Goal: Information Seeking & Learning: Learn about a topic

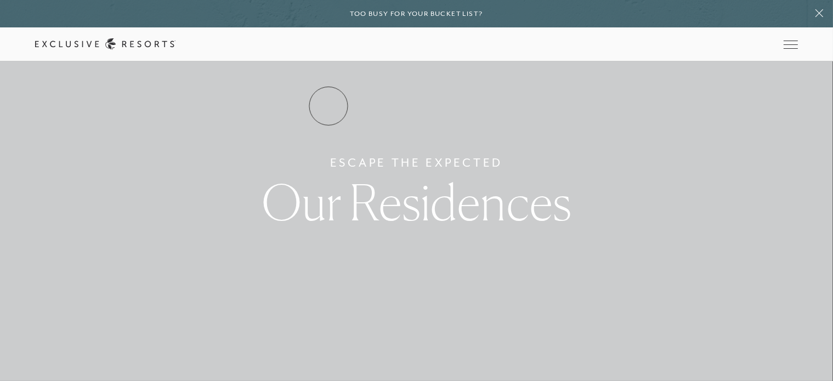
click at [0, 0] on link "Residence Collection" at bounding box center [0, 0] width 0 height 0
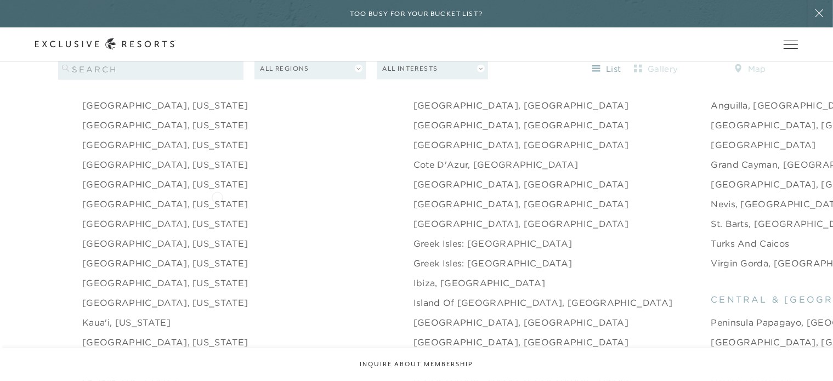
scroll to position [1096, 0]
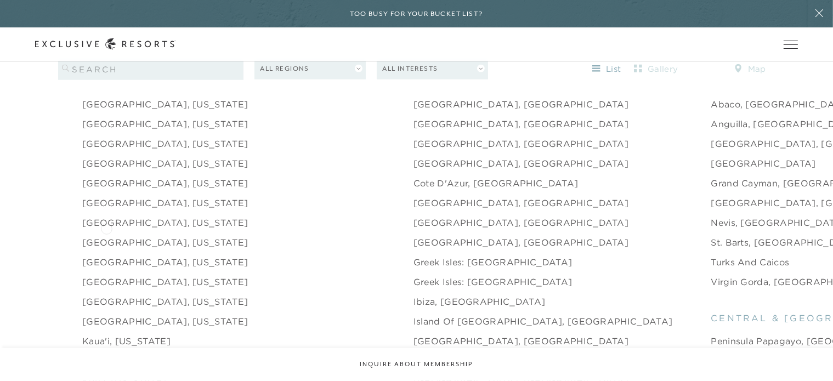
click at [105, 236] on link "[GEOGRAPHIC_DATA], [US_STATE]" at bounding box center [165, 242] width 166 height 13
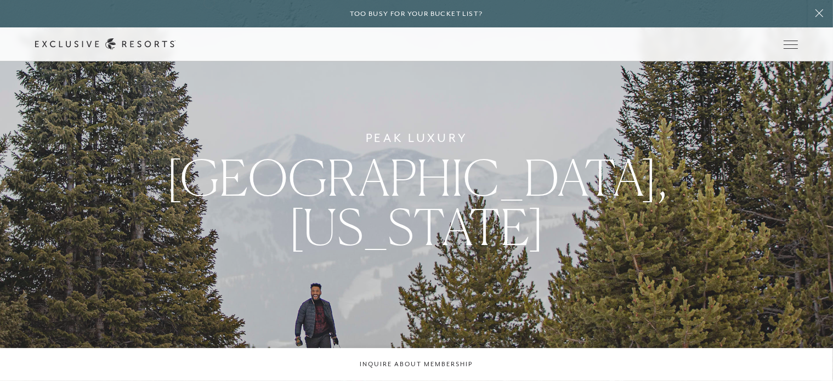
scroll to position [1096, 0]
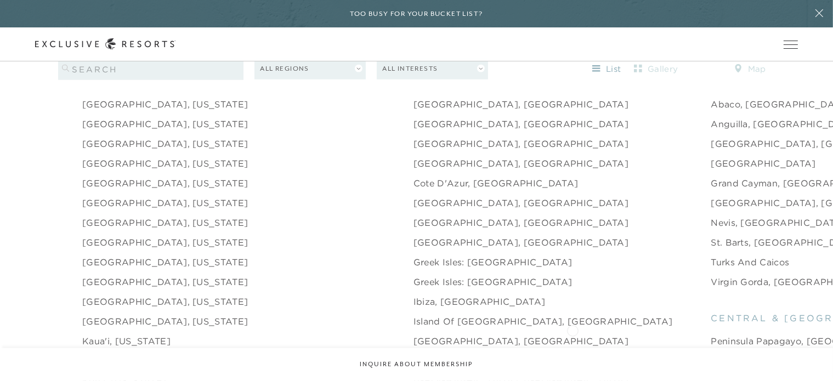
click at [710, 334] on link "Peninsula Papagayo, [GEOGRAPHIC_DATA]" at bounding box center [810, 340] width 201 height 13
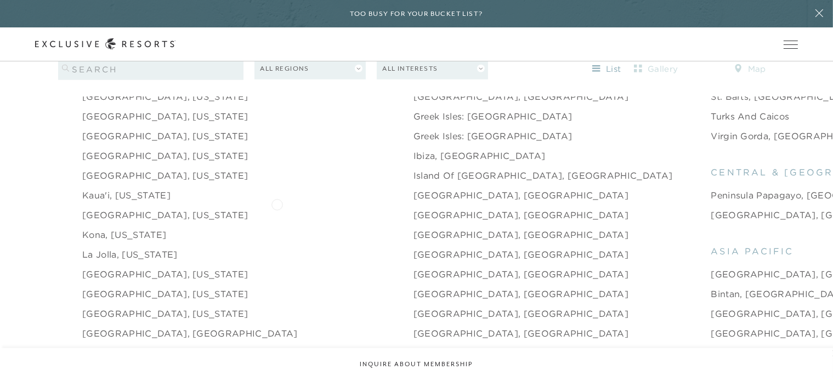
scroll to position [1316, 0]
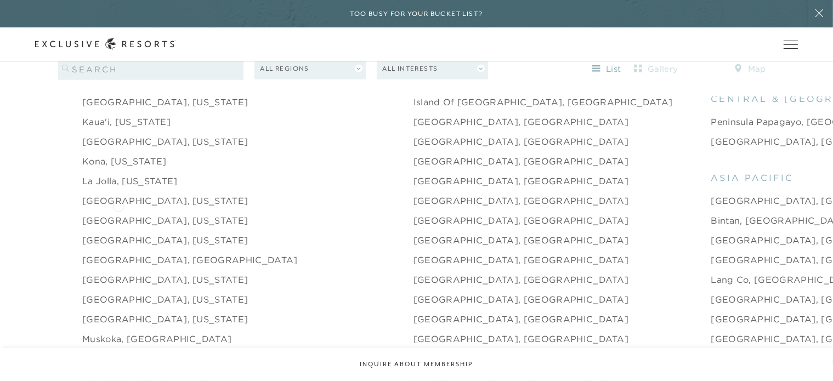
click at [115, 214] on link "[GEOGRAPHIC_DATA], [US_STATE]" at bounding box center [165, 220] width 166 height 13
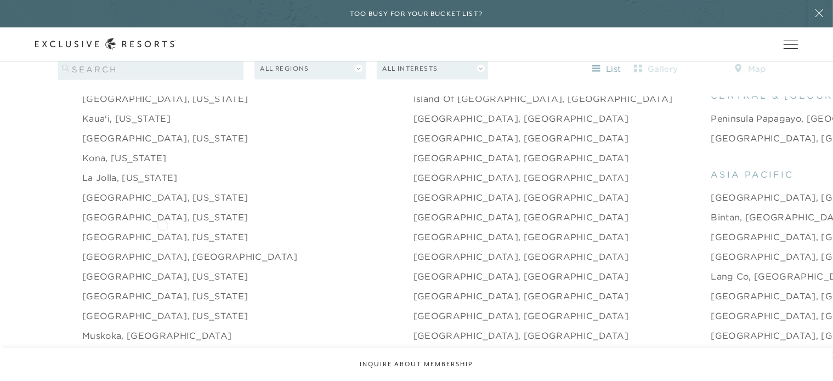
scroll to position [1316, 0]
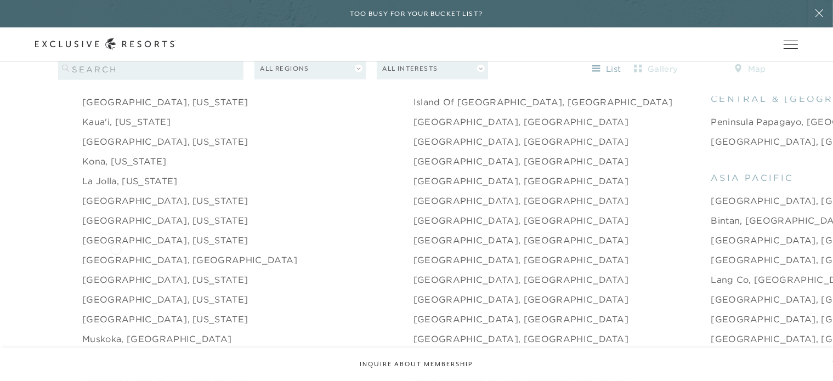
click at [116, 253] on link "[GEOGRAPHIC_DATA], [GEOGRAPHIC_DATA]" at bounding box center [189, 259] width 215 height 13
